Goal: Transaction & Acquisition: Purchase product/service

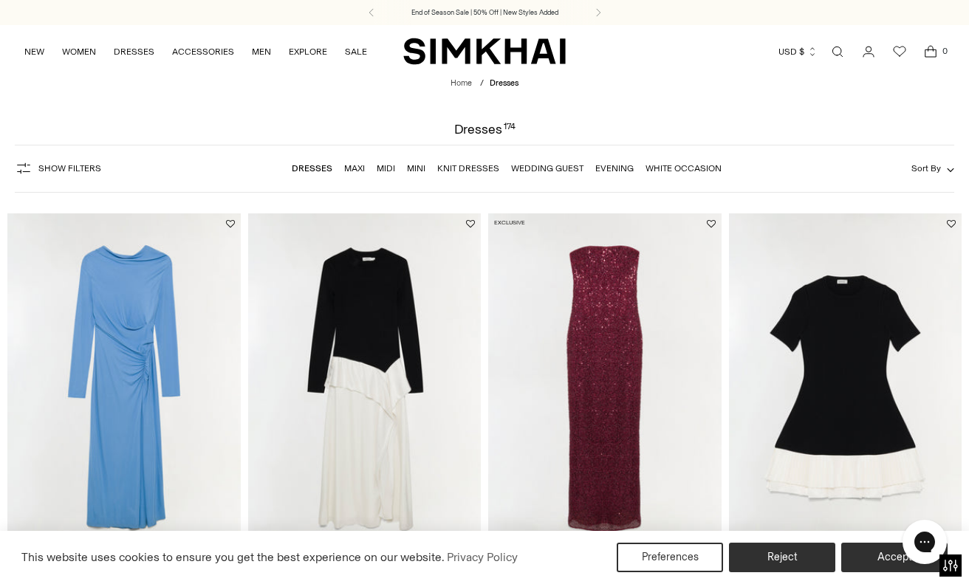
click at [321, 171] on link "Dresses" at bounding box center [312, 168] width 41 height 10
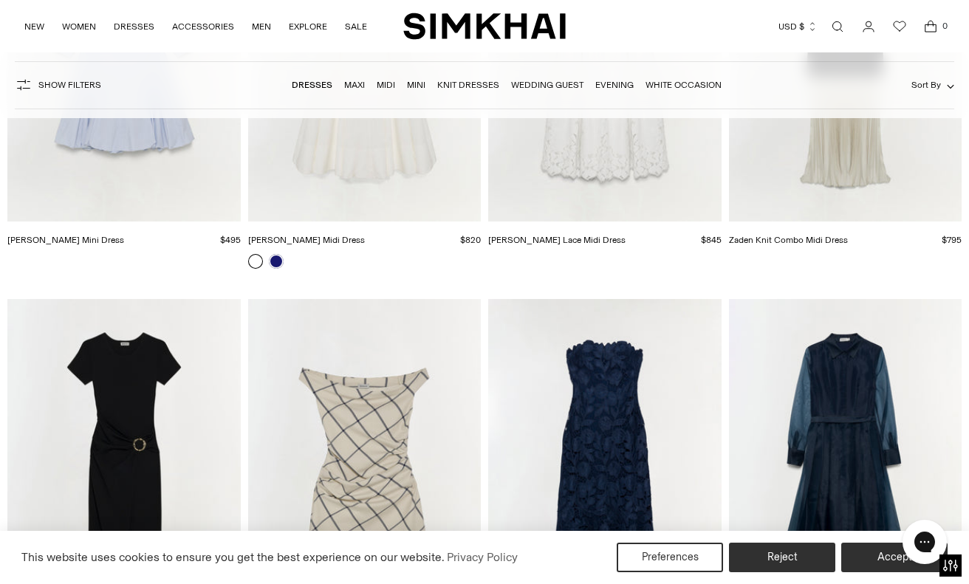
scroll to position [7986, 0]
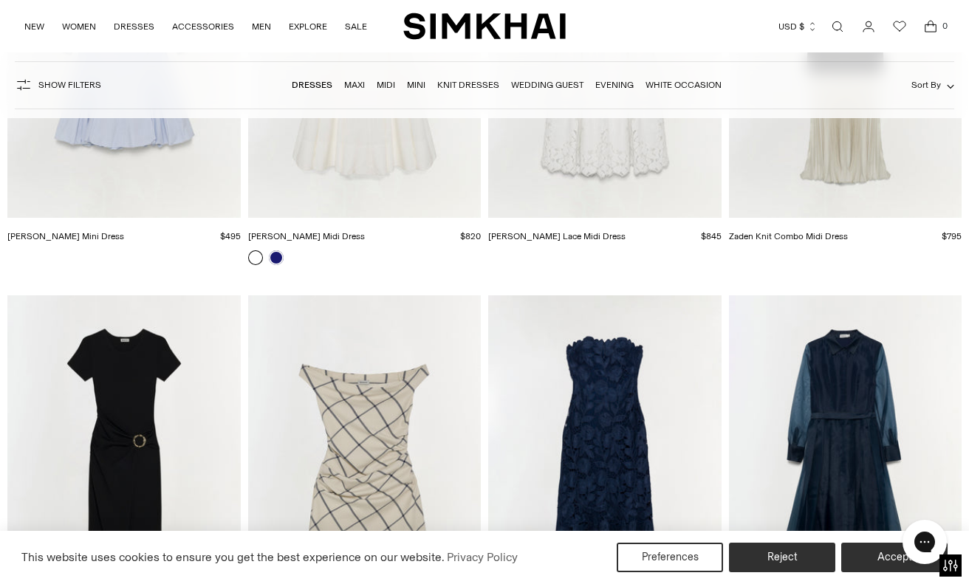
click at [616, 83] on link "Evening" at bounding box center [614, 85] width 38 height 10
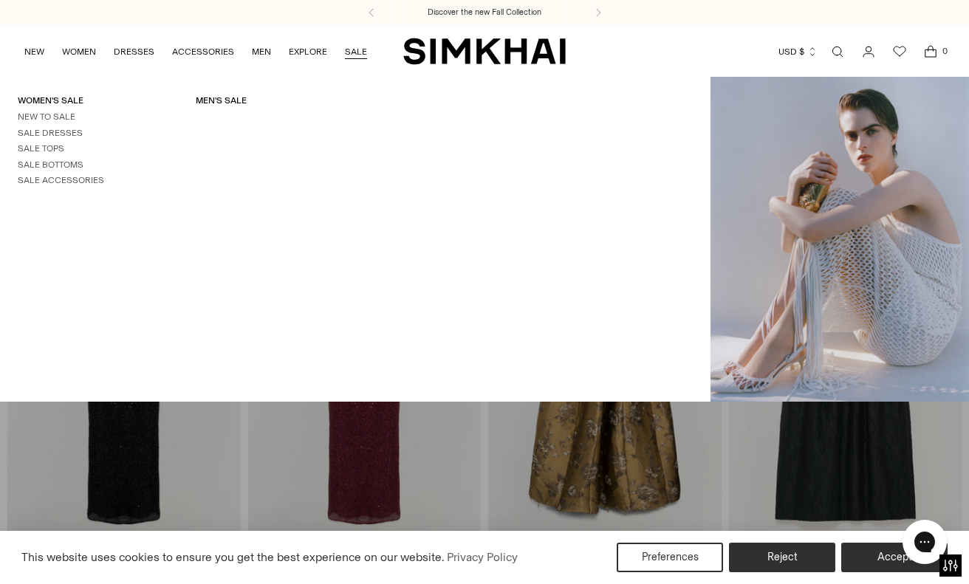
click at [358, 51] on link "SALE" at bounding box center [356, 51] width 22 height 32
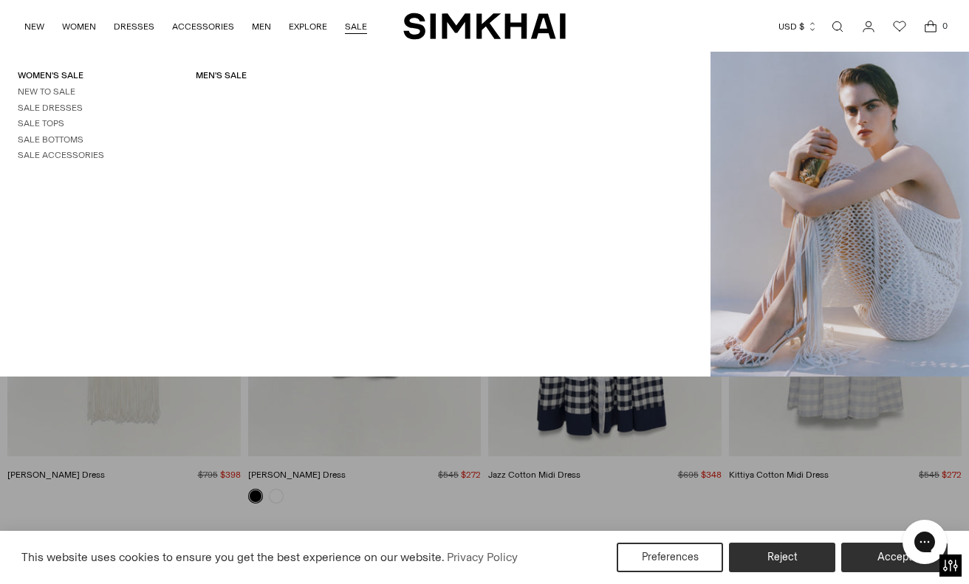
scroll to position [100, 0]
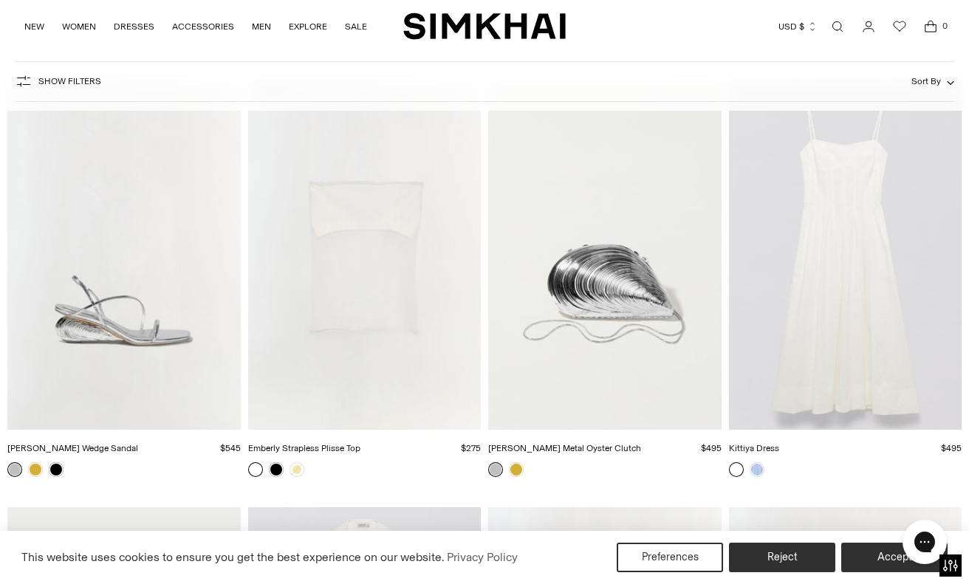
scroll to position [5648, 0]
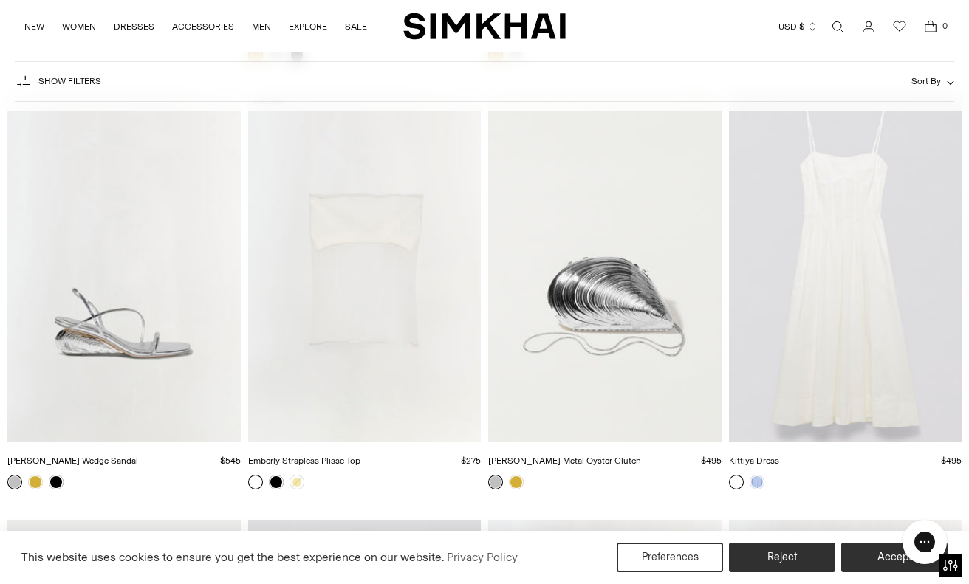
click at [0, 0] on img "Kittiya Dress" at bounding box center [0, 0] width 0 height 0
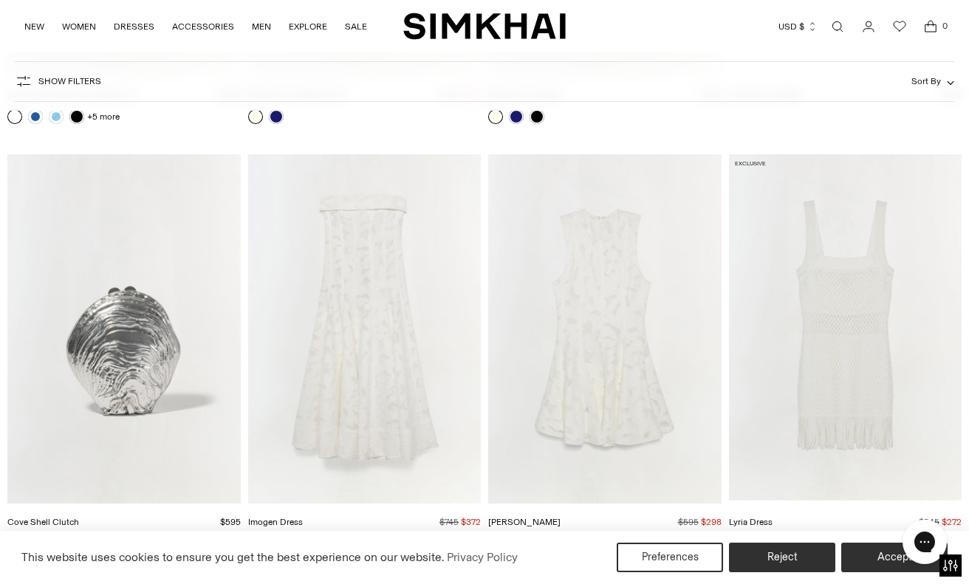
scroll to position [4735, 0]
click at [0, 0] on img "Imogen Dress" at bounding box center [0, 0] width 0 height 0
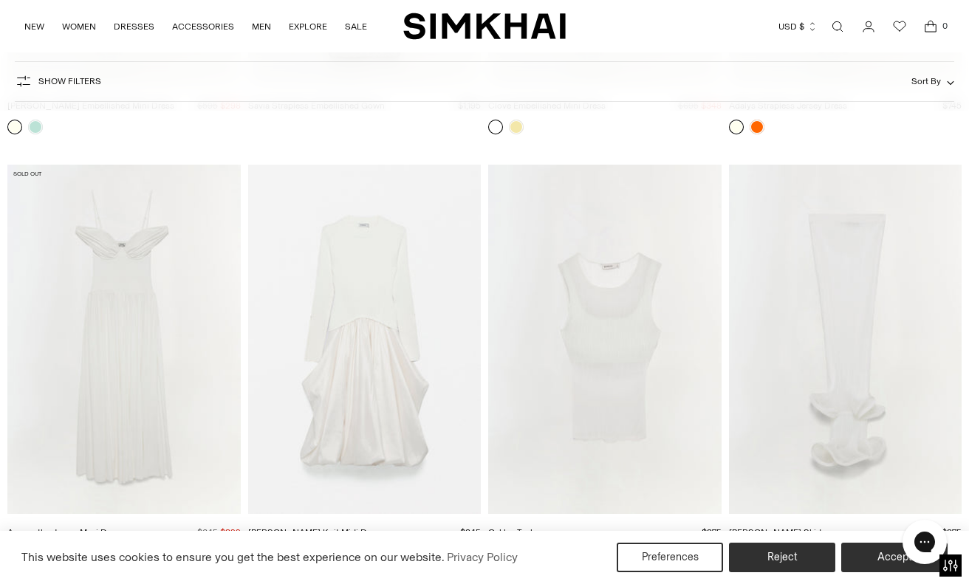
scroll to position [3443, 0]
click at [0, 0] on img "Amarantha Jersey Maxi Dress" at bounding box center [0, 0] width 0 height 0
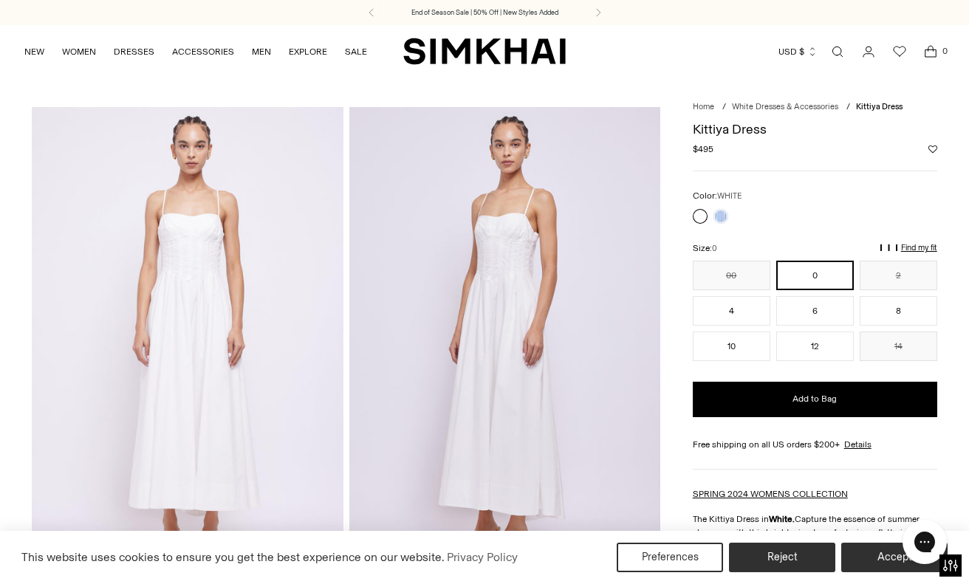
click at [210, 328] on img at bounding box center [188, 340] width 312 height 467
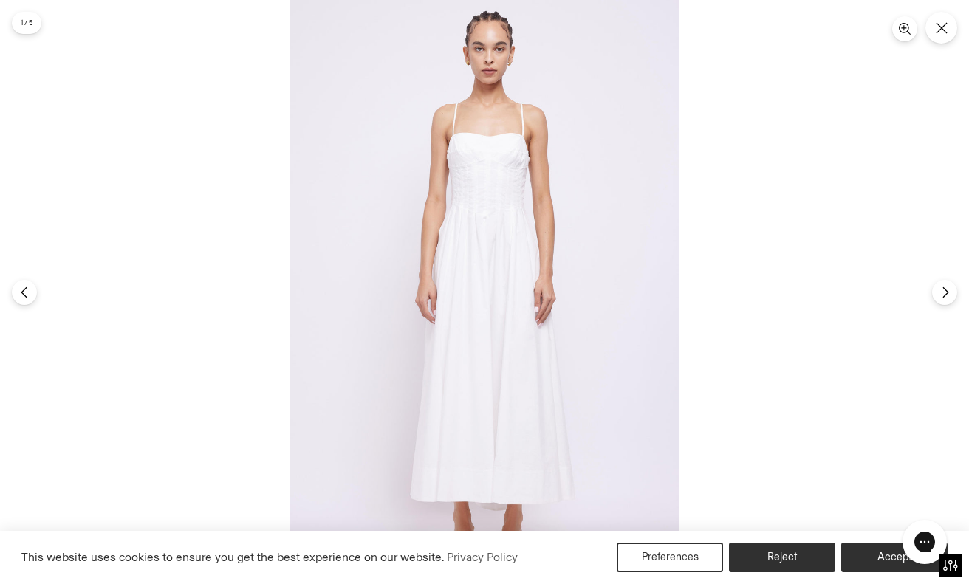
click at [543, 180] on img at bounding box center [483, 292] width 389 height 584
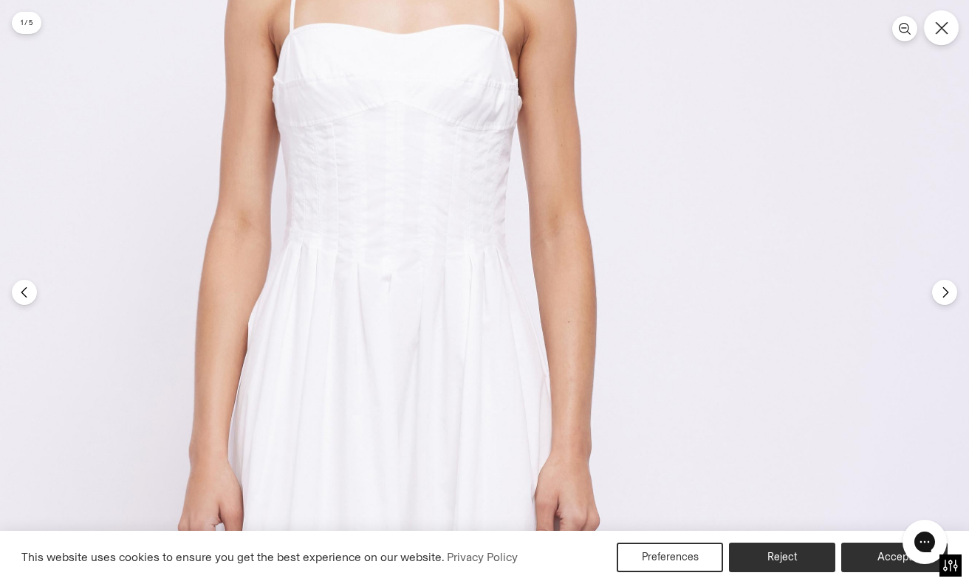
click at [932, 24] on button "Close" at bounding box center [941, 27] width 35 height 35
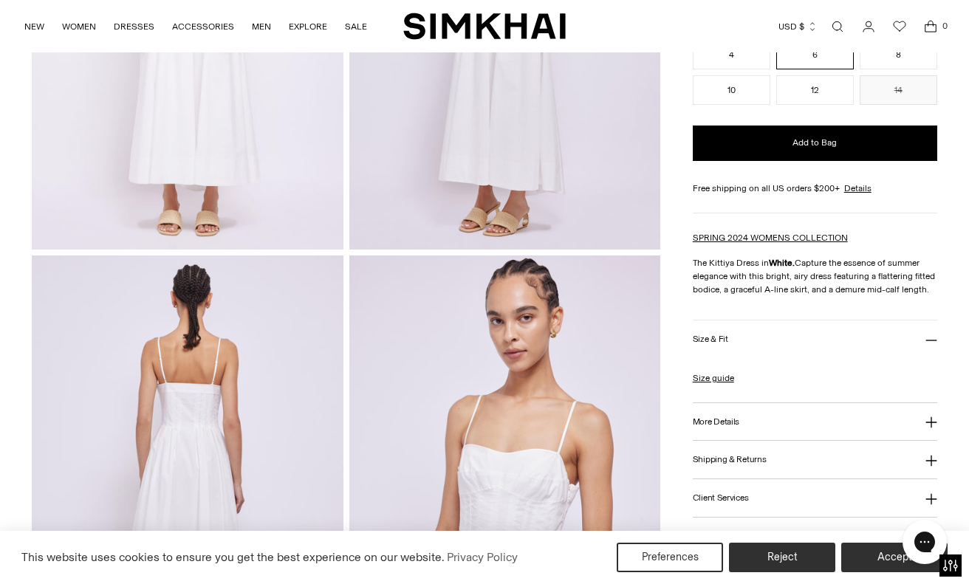
scroll to position [339, 0]
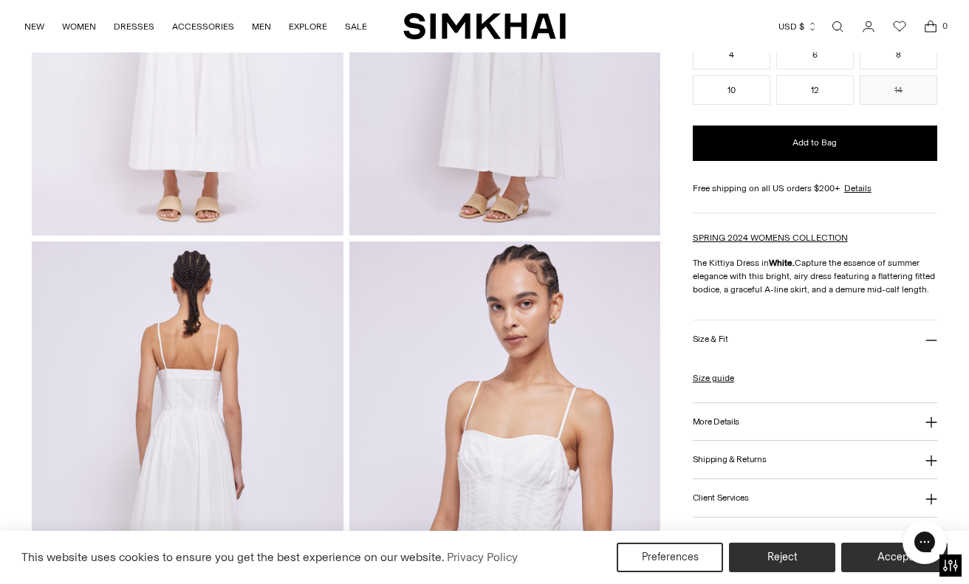
click at [719, 422] on h3 "More Details" at bounding box center [716, 421] width 47 height 10
